Goal: Transaction & Acquisition: Purchase product/service

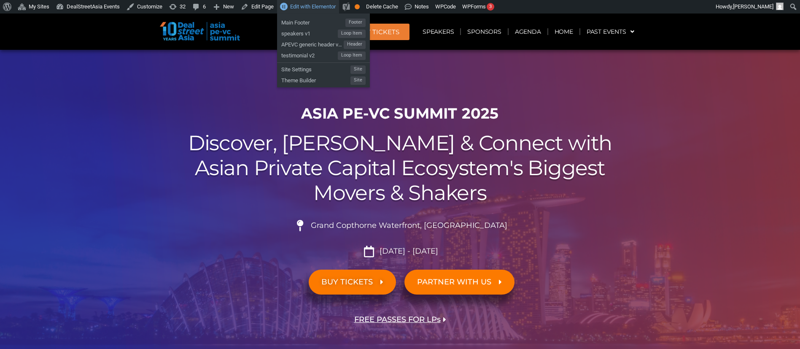
click at [303, 7] on span "Edit with Elementor" at bounding box center [313, 6] width 46 height 6
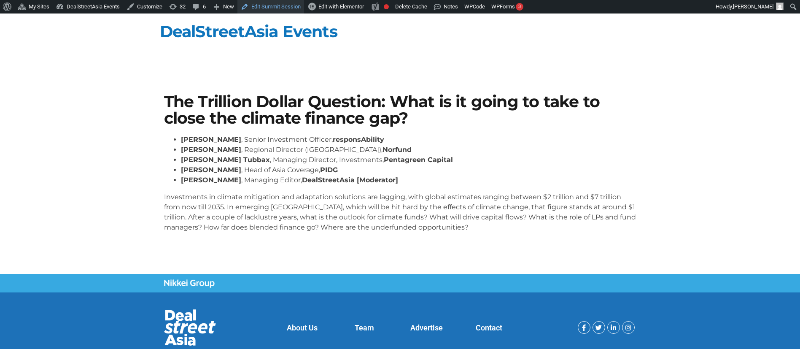
click at [280, 8] on link "Edit Summit Session" at bounding box center [270, 6] width 67 height 13
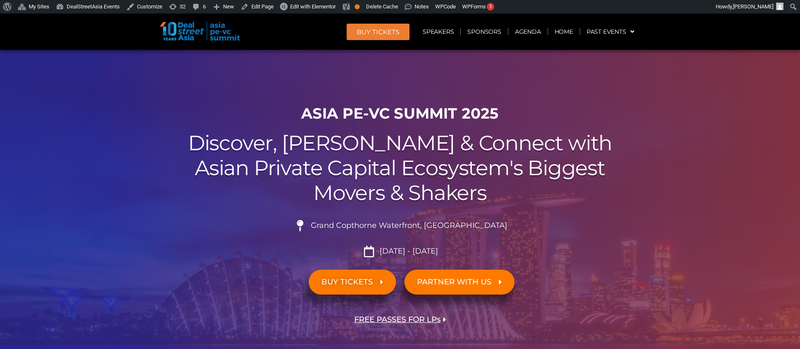
click at [381, 35] on span "BUY Tickets" at bounding box center [378, 32] width 43 height 6
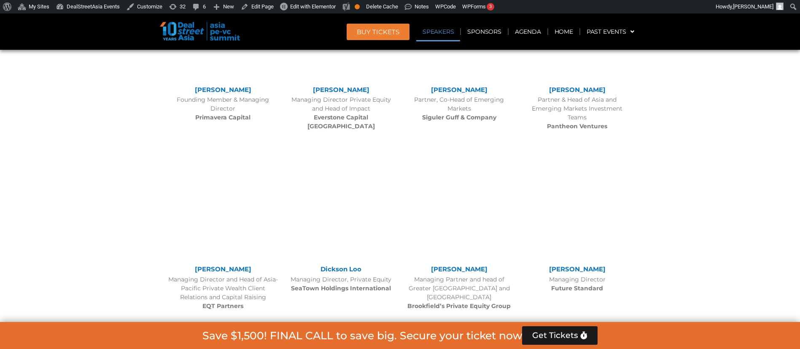
scroll to position [7177, 0]
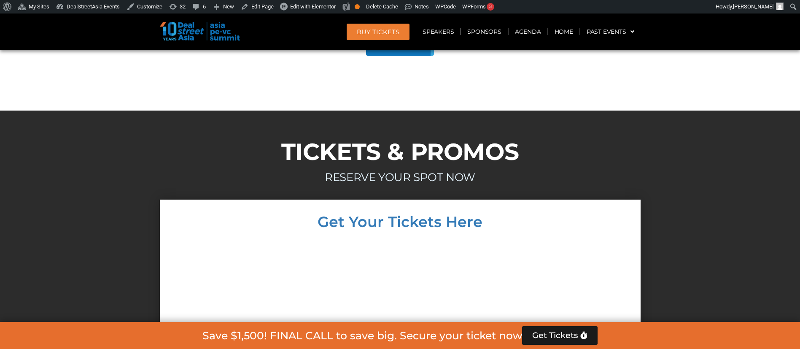
scroll to position [7213, 0]
